Goal: Transaction & Acquisition: Purchase product/service

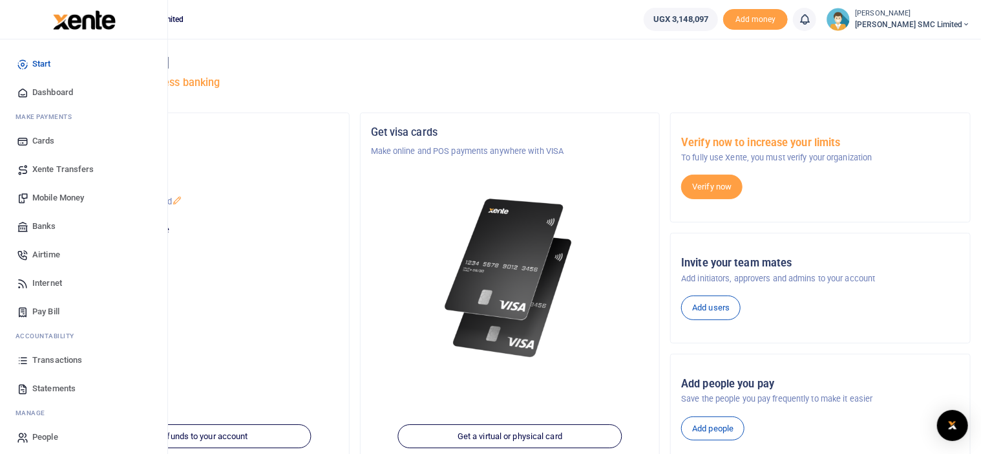
click at [62, 202] on span "Mobile Money" at bounding box center [58, 197] width 52 height 13
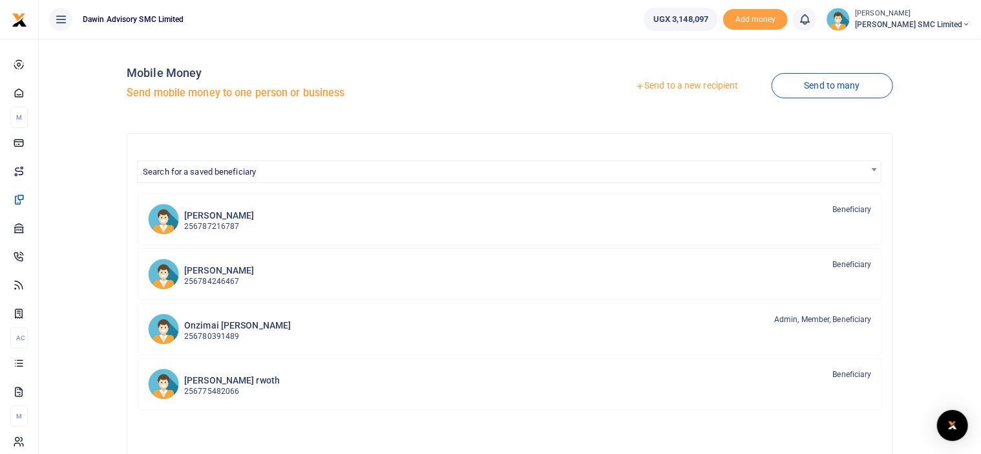
click at [240, 172] on div at bounding box center [490, 227] width 981 height 454
click at [253, 172] on span "Search for a saved beneficiary" at bounding box center [199, 172] width 113 height 10
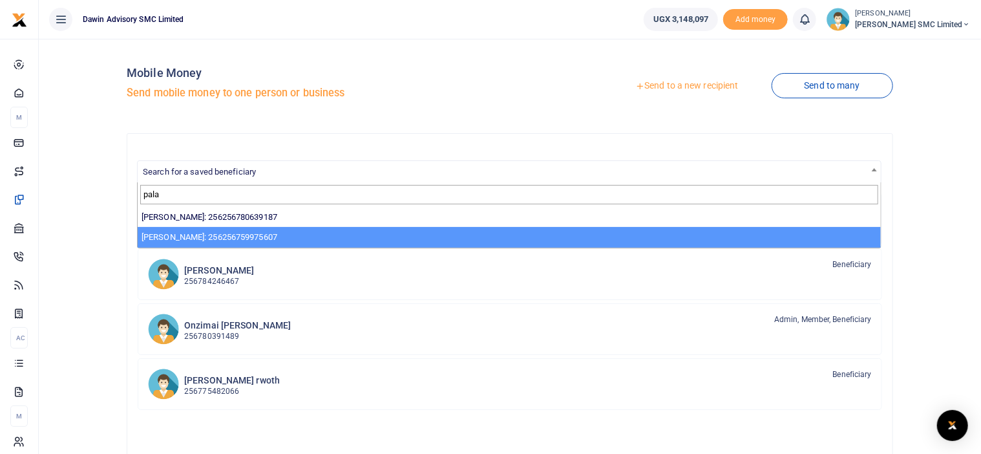
type input "pala"
select select "13855"
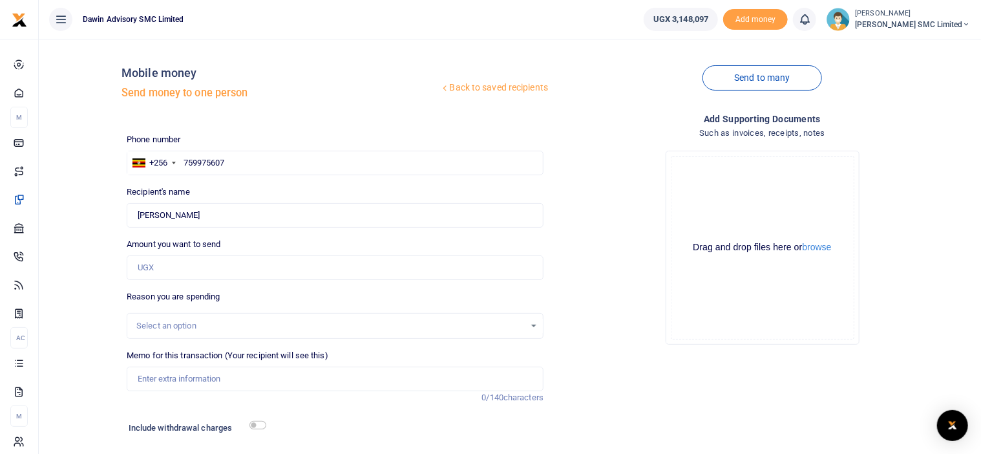
click at [627, 353] on div "Drop your files here Drag and drop files here or browse Powered by Uppy" at bounding box center [762, 247] width 417 height 214
click at [164, 267] on input "Amount you want to send" at bounding box center [335, 267] width 417 height 25
type input "30,000"
click at [191, 379] on input "Memo for this transaction (Your recipient will see this)" at bounding box center [335, 378] width 417 height 25
type input "Being payment for parking fees to Edmond bill 047"
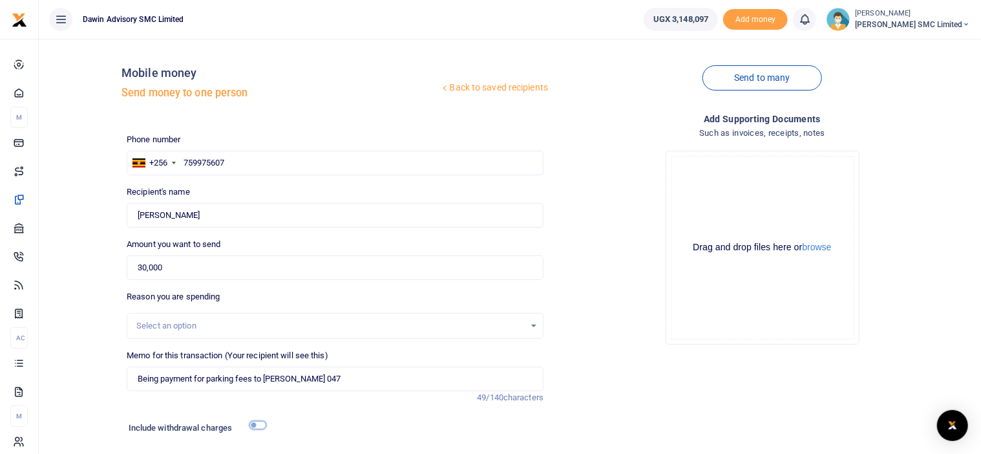
click at [258, 423] on input "checkbox" at bounding box center [257, 425] width 17 height 8
checkbox input "true"
click at [608, 377] on div "Add supporting Documents Such as invoices, receipts, notes Drop your files here…" at bounding box center [762, 319] width 427 height 415
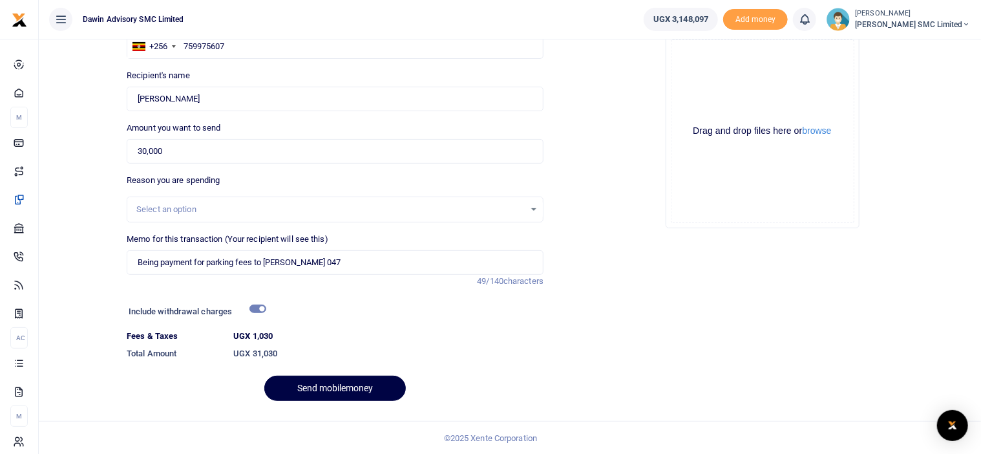
scroll to position [117, 0]
click at [322, 390] on button "Send mobilemoney" at bounding box center [334, 387] width 141 height 25
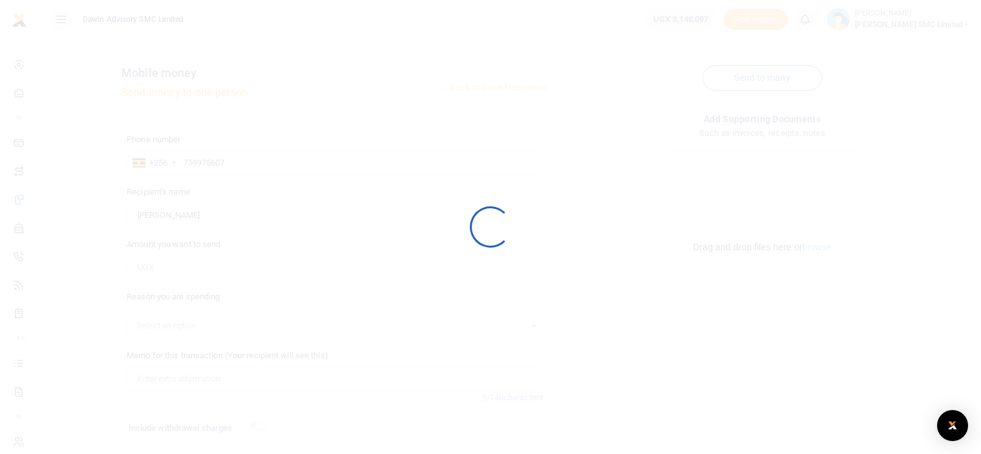
scroll to position [81, 0]
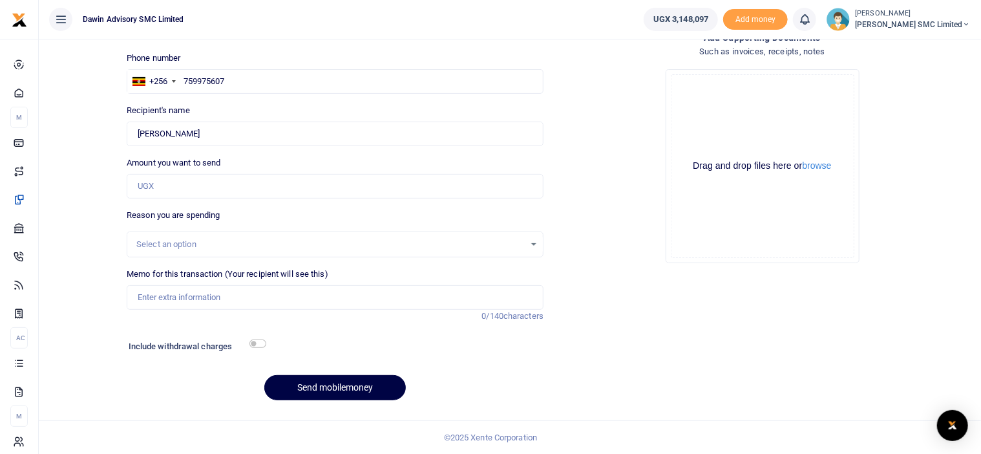
click at [711, 356] on div "Add supporting Documents Such as invoices, receipts, notes Drop your files here…" at bounding box center [762, 220] width 427 height 380
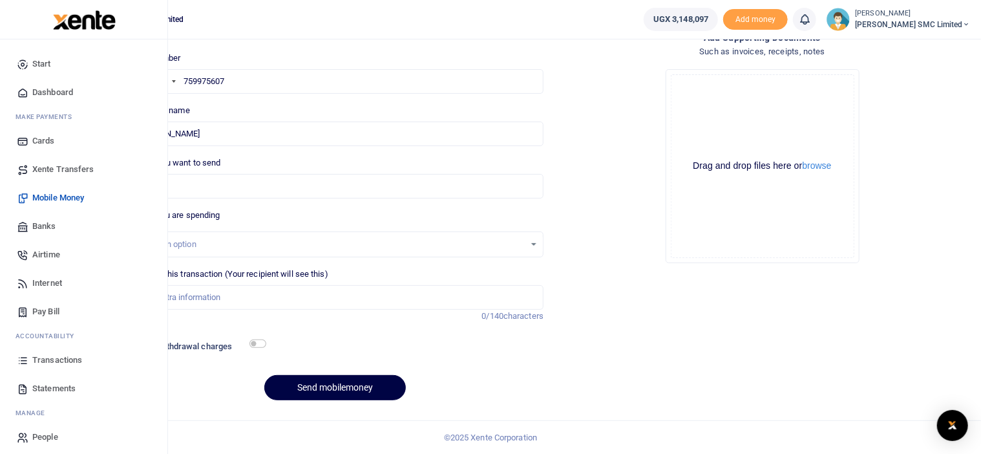
click at [58, 189] on link "Mobile Money" at bounding box center [83, 197] width 147 height 28
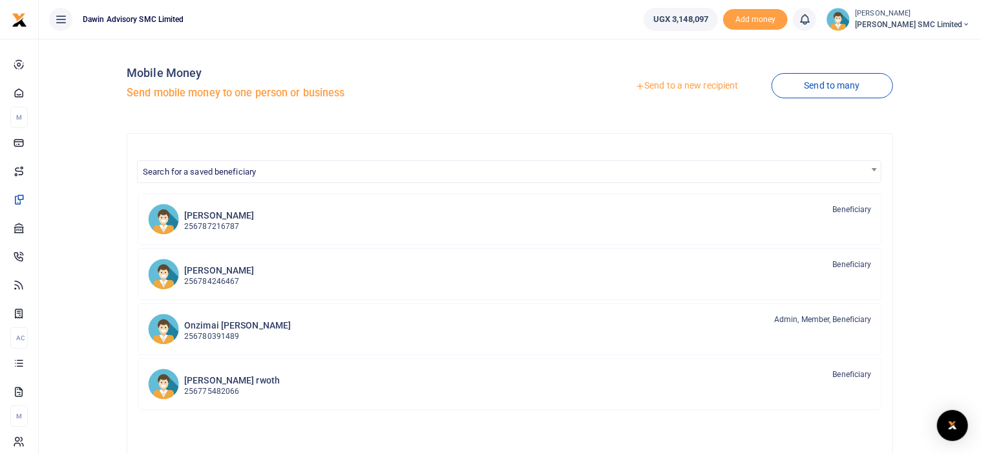
click at [651, 78] on link "Send to a new recipient" at bounding box center [686, 85] width 169 height 23
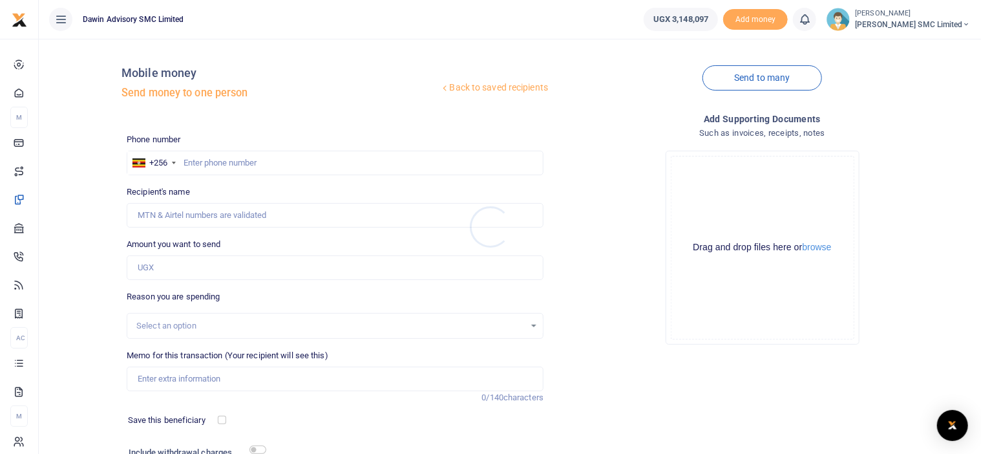
click at [213, 158] on div at bounding box center [490, 227] width 981 height 454
click at [196, 379] on input "Memo for this transaction (Your recipient will see this)" at bounding box center [335, 378] width 417 height 25
type input "Being payment for Transportation of materials from bill DWF048"
click at [169, 271] on input "Amount you want to send" at bounding box center [335, 267] width 417 height 25
type input "100,000"
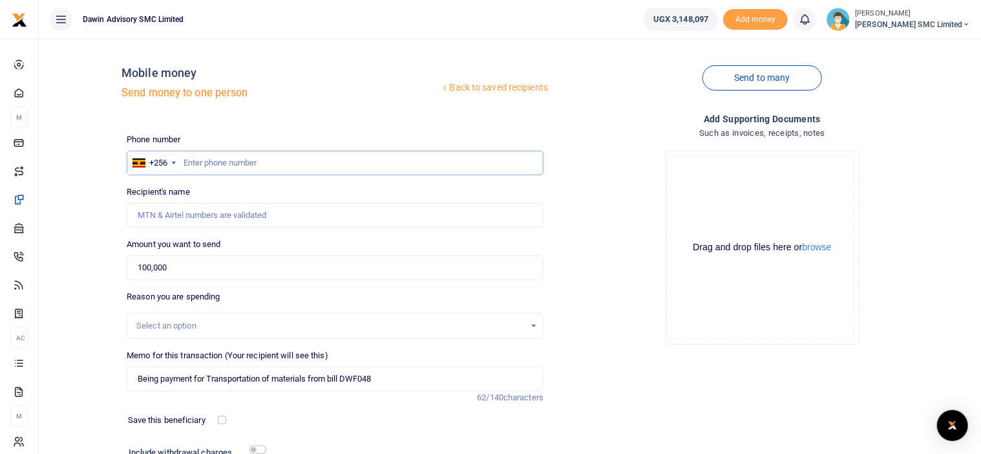
click at [202, 163] on input "text" at bounding box center [335, 163] width 417 height 25
type input "772237232"
type input "[PERSON_NAME]"
type input "772237232"
click at [258, 449] on input "checkbox" at bounding box center [257, 449] width 17 height 8
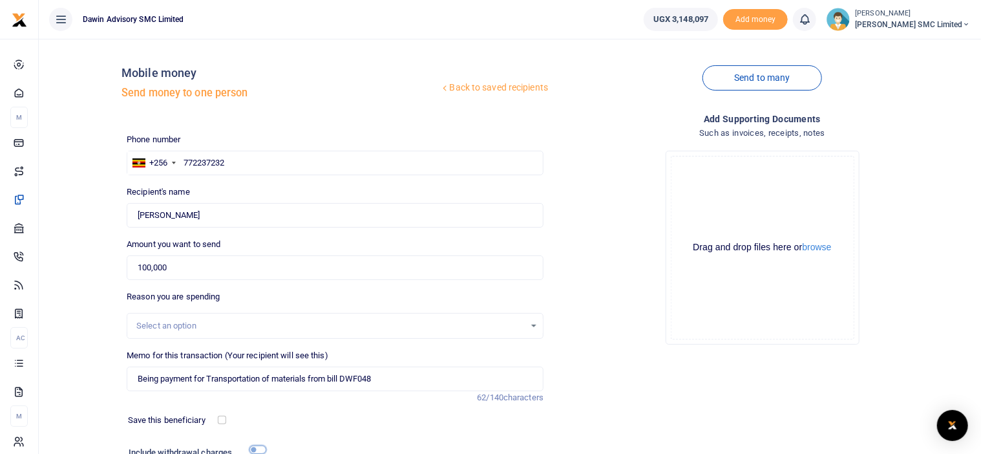
checkbox input "true"
click at [593, 343] on div "Drop your files here Drag and drop files here or browse Powered by Uppy" at bounding box center [762, 247] width 417 height 214
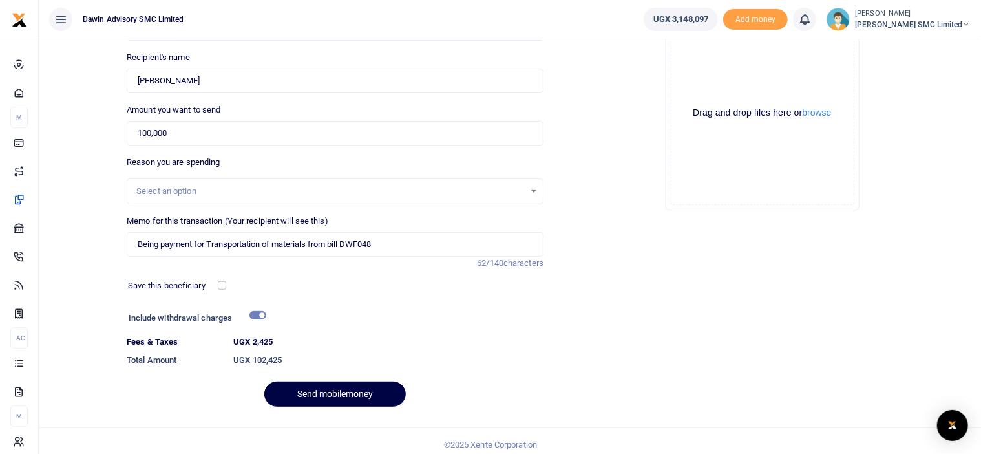
scroll to position [141, 0]
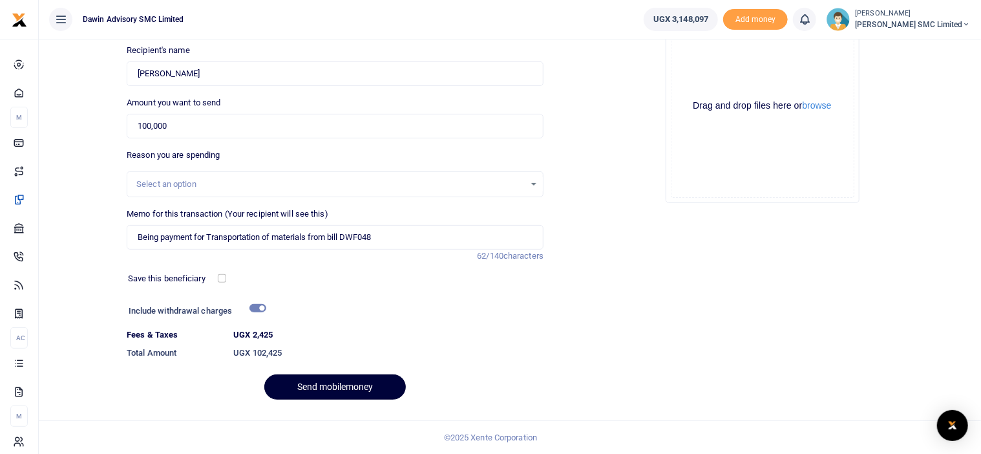
click at [365, 384] on button "Send mobilemoney" at bounding box center [334, 386] width 141 height 25
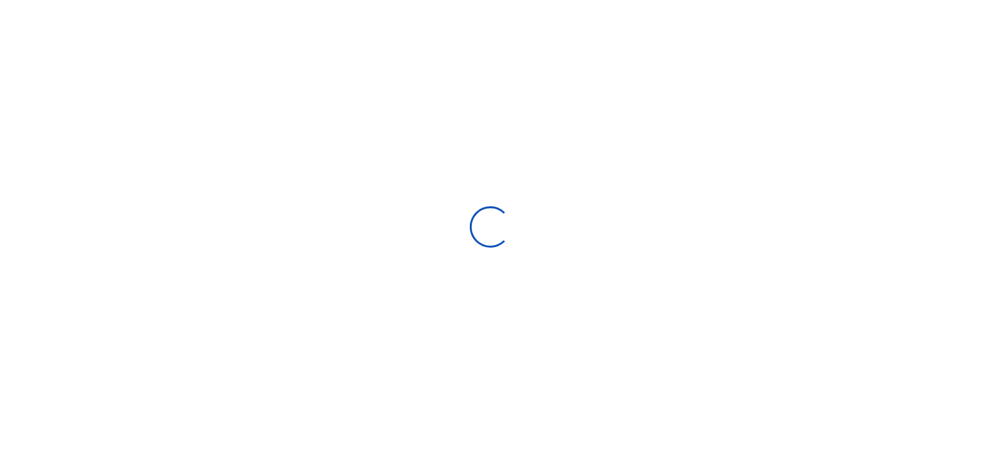
scroll to position [106, 0]
select select "Loading bundles"
select select
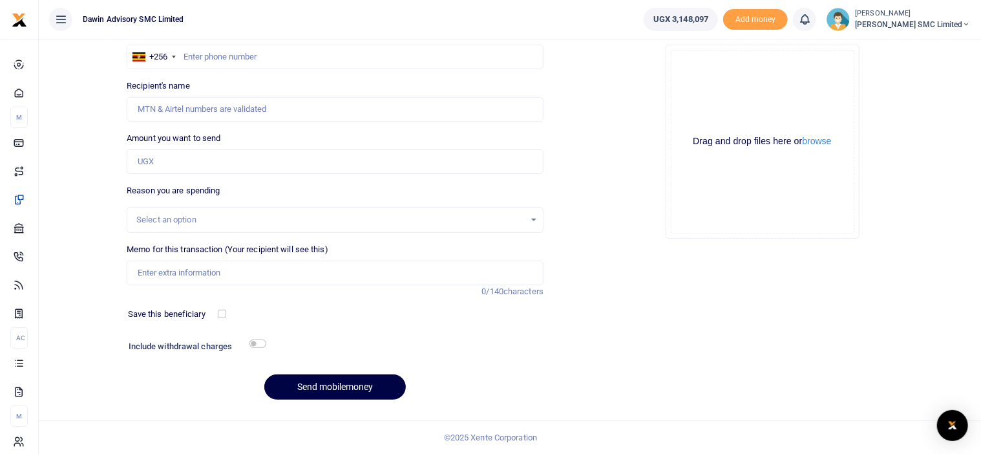
click at [612, 324] on div "Add supporting Documents Such as invoices, receipts, notes Drop your files here…" at bounding box center [762, 208] width 427 height 404
click at [719, 247] on div "Drop your files here Drag and drop files here or browse Powered by Uppy" at bounding box center [762, 141] width 417 height 214
